Goal: Understand process/instructions: Learn about a topic

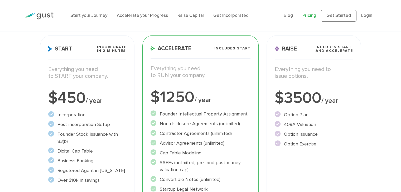
scroll to position [79, 0]
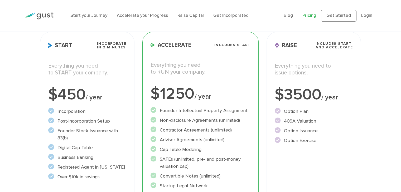
drag, startPoint x: 67, startPoint y: 111, endPoint x: 78, endPoint y: 108, distance: 11.8
click at [78, 108] on div "Start Incorporate in 2 Minutes Everything you need to START your company. $450 …" at bounding box center [87, 145] width 95 height 226
drag, startPoint x: 63, startPoint y: 117, endPoint x: 96, endPoint y: 113, distance: 33.0
click at [95, 113] on ul "Incorporation" at bounding box center [87, 144] width 78 height 73
drag, startPoint x: 65, startPoint y: 132, endPoint x: 99, endPoint y: 128, distance: 33.7
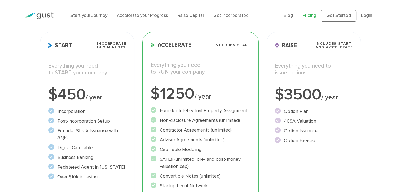
click at [98, 128] on li "Founder Stock Issuance with 83(b)" at bounding box center [87, 135] width 78 height 14
drag, startPoint x: 59, startPoint y: 150, endPoint x: 104, endPoint y: 146, distance: 45.3
click at [99, 146] on li "Digital Cap Table" at bounding box center [87, 147] width 78 height 7
drag, startPoint x: 75, startPoint y: 160, endPoint x: 104, endPoint y: 154, distance: 29.1
click at [104, 154] on li "Business Banking" at bounding box center [87, 157] width 78 height 7
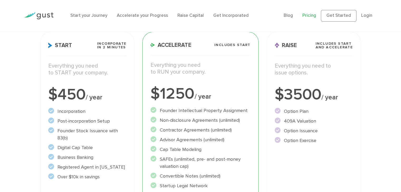
drag, startPoint x: 63, startPoint y: 168, endPoint x: 108, endPoint y: 167, distance: 44.5
click at [108, 167] on li "Registered Agent in [US_STATE]" at bounding box center [87, 167] width 78 height 7
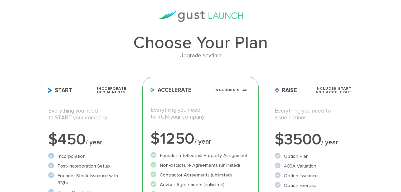
scroll to position [0, 0]
